Goal: Information Seeking & Learning: Learn about a topic

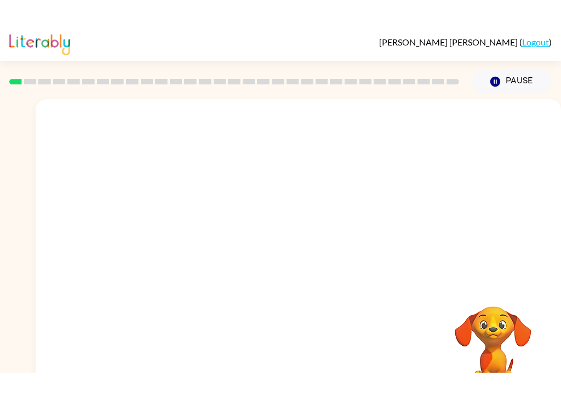
scroll to position [26, 0]
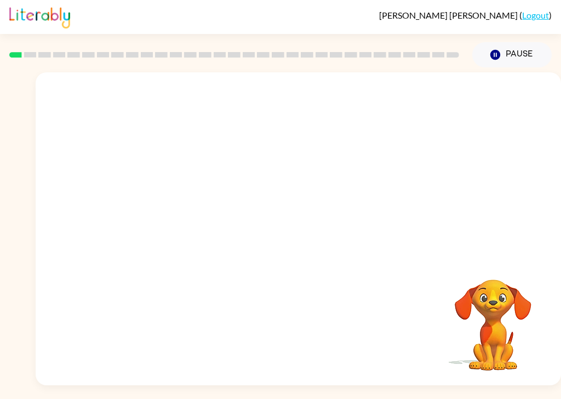
click at [179, 72] on video "Your browser must support playing .mp4 files to use Literably. Please try using…" at bounding box center [299, 164] width 526 height 184
click at [169, 72] on video "Your browser must support playing .mp4 files to use Literably. Please try using…" at bounding box center [299, 164] width 526 height 184
click at [250, 154] on video "Your browser must support playing .mp4 files to use Literably. Please try using…" at bounding box center [299, 164] width 526 height 184
click at [297, 214] on div at bounding box center [299, 234] width 70 height 40
click at [299, 215] on div at bounding box center [299, 234] width 70 height 40
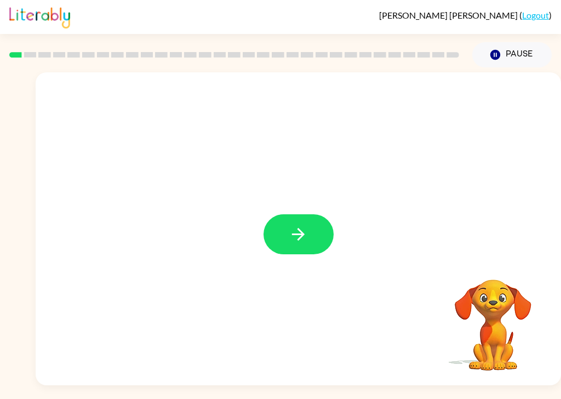
click at [308, 214] on button "button" at bounding box center [299, 234] width 70 height 40
click at [298, 214] on div at bounding box center [299, 234] width 70 height 40
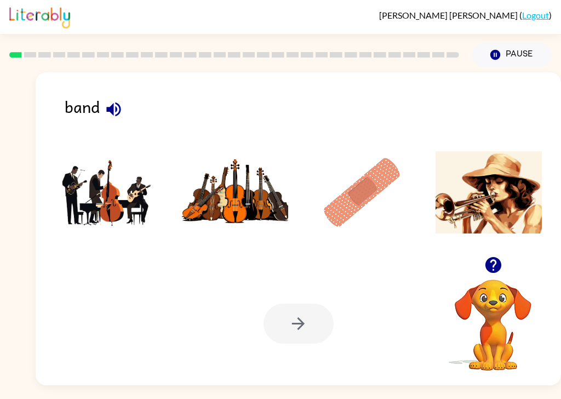
click at [102, 175] on img at bounding box center [108, 192] width 106 height 82
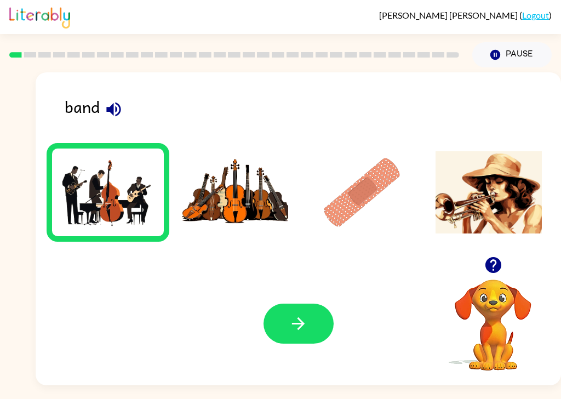
click at [96, 174] on img at bounding box center [108, 192] width 106 height 82
click at [308, 304] on button "button" at bounding box center [299, 324] width 70 height 40
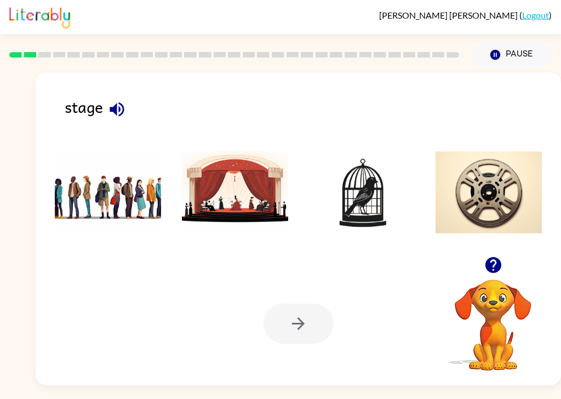
click at [115, 102] on icon "button" at bounding box center [117, 109] width 14 height 14
click at [241, 161] on img at bounding box center [235, 192] width 106 height 82
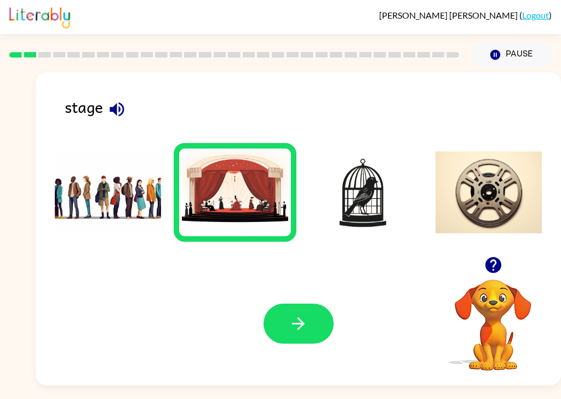
click at [314, 311] on button "button" at bounding box center [299, 324] width 70 height 40
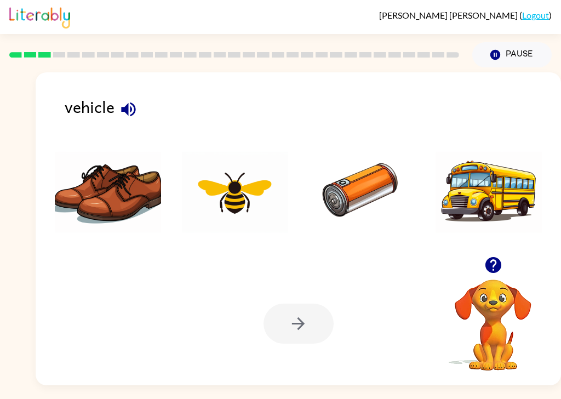
scroll to position [18, 0]
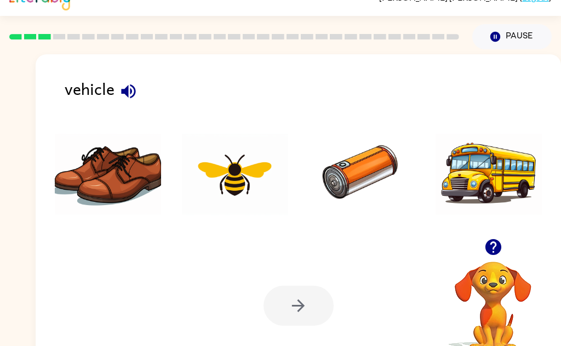
click at [135, 84] on icon "button" at bounding box center [128, 91] width 19 height 19
click at [509, 177] on img at bounding box center [489, 174] width 106 height 82
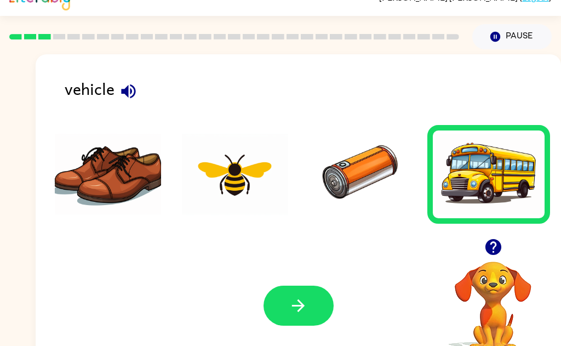
click at [299, 310] on icon "button" at bounding box center [298, 305] width 13 height 13
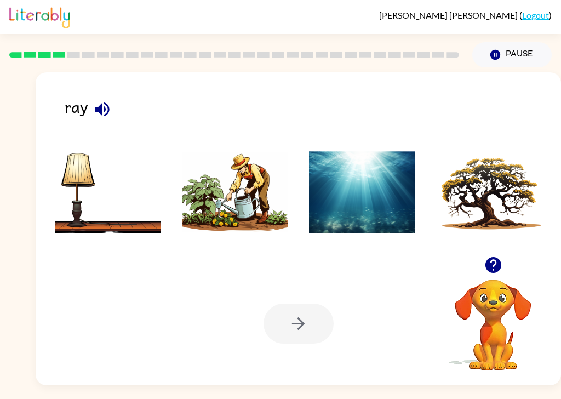
scroll to position [23, 0]
click at [105, 100] on icon "button" at bounding box center [102, 109] width 19 height 19
click at [103, 95] on button "button" at bounding box center [102, 109] width 28 height 28
click at [379, 151] on img at bounding box center [362, 192] width 106 height 82
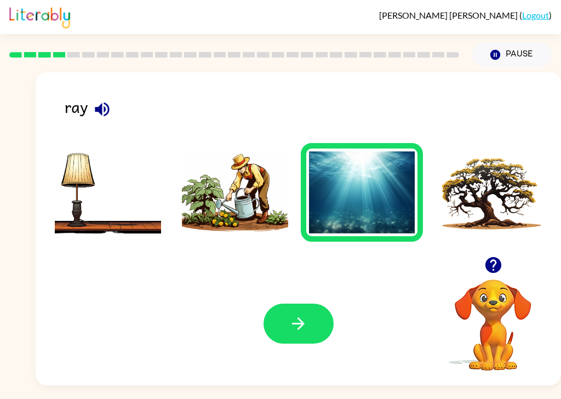
scroll to position [26, 0]
click at [331, 309] on button "button" at bounding box center [299, 324] width 70 height 40
click at [315, 310] on div at bounding box center [299, 324] width 70 height 40
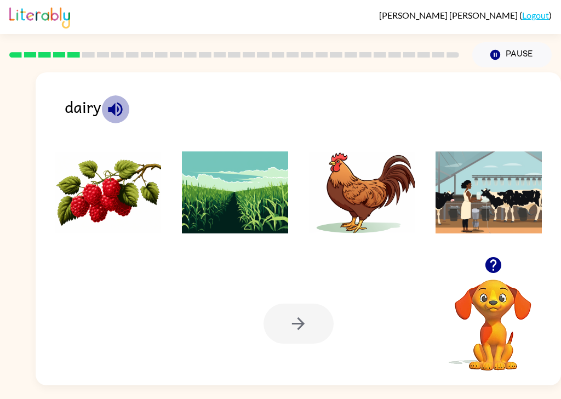
scroll to position [19, 0]
click at [110, 102] on icon "button" at bounding box center [115, 109] width 14 height 14
click at [114, 102] on icon "button" at bounding box center [115, 109] width 14 height 14
click at [113, 102] on icon "button" at bounding box center [115, 109] width 14 height 14
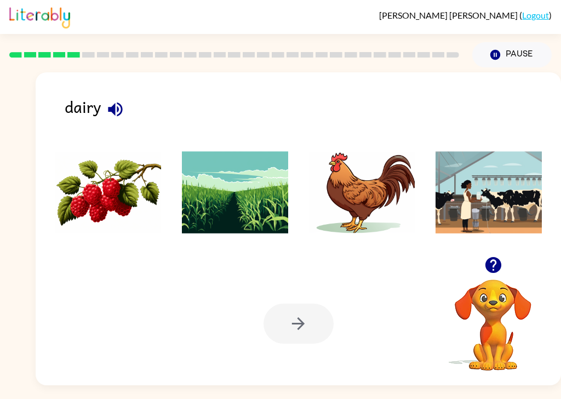
scroll to position [26, 0]
click at [112, 164] on img at bounding box center [108, 192] width 106 height 82
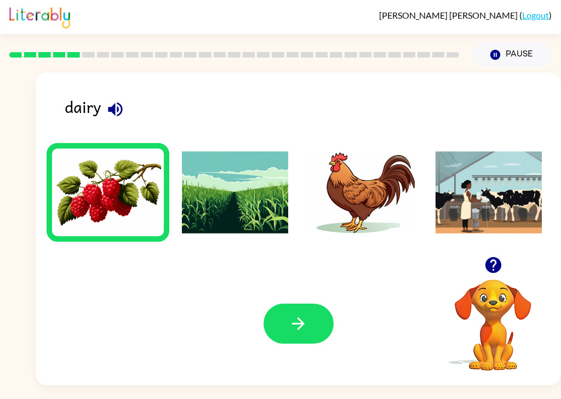
click at [246, 163] on img at bounding box center [235, 192] width 106 height 82
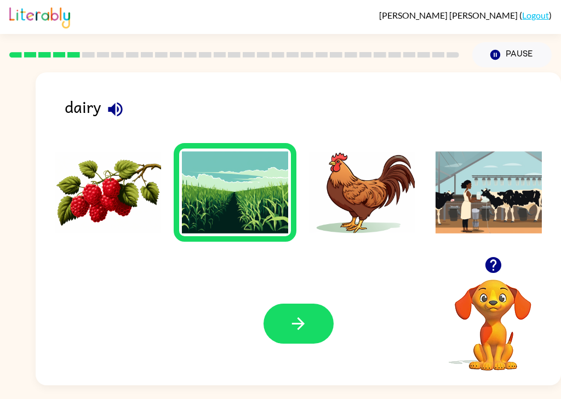
click at [109, 172] on img at bounding box center [108, 192] width 106 height 82
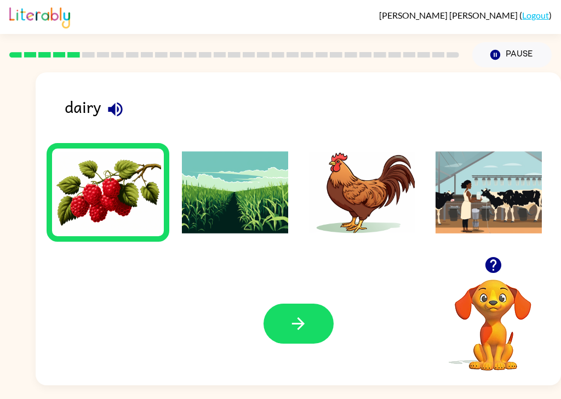
click at [298, 317] on icon "button" at bounding box center [298, 323] width 13 height 13
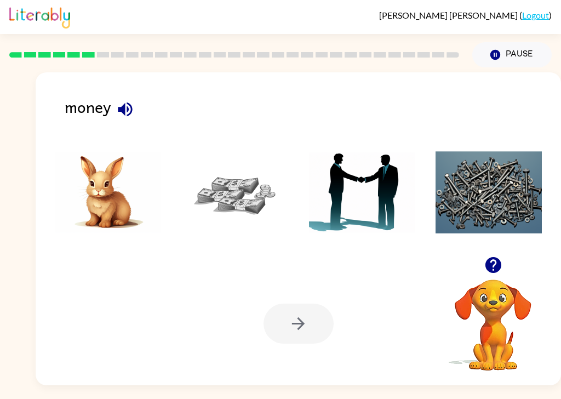
click at [127, 102] on icon "button" at bounding box center [125, 109] width 14 height 14
click at [118, 100] on icon "button" at bounding box center [125, 109] width 19 height 19
click at [63, 4] on img at bounding box center [39, 16] width 61 height 24
